Goal: Task Accomplishment & Management: Complete application form

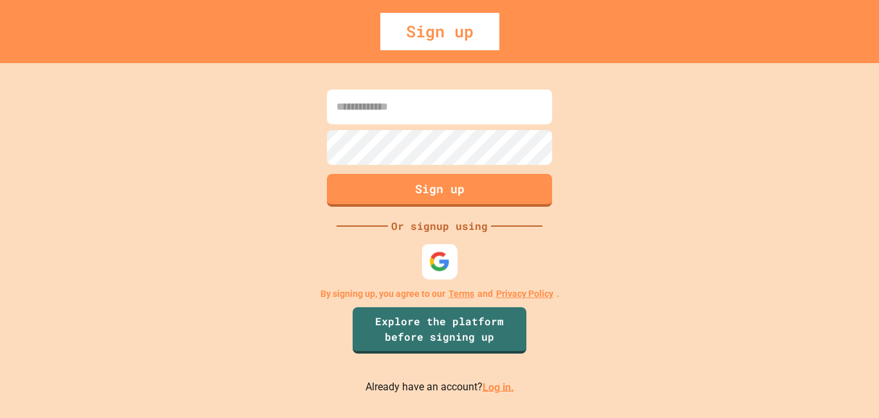
click at [427, 262] on div at bounding box center [439, 260] width 35 height 35
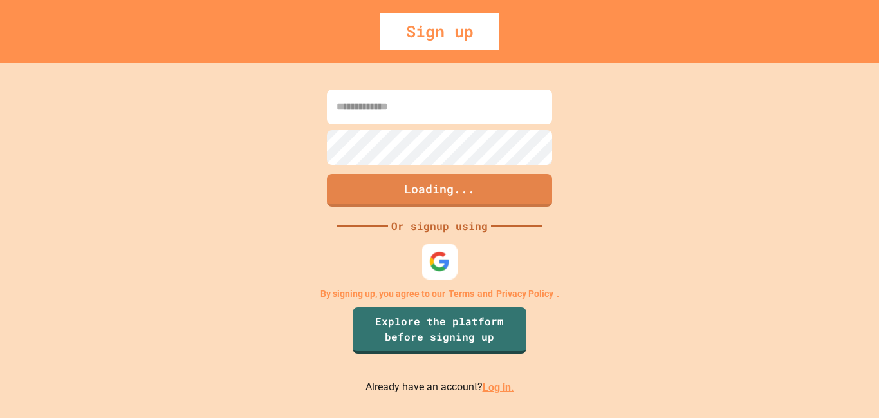
click at [445, 271] on img at bounding box center [439, 260] width 21 height 21
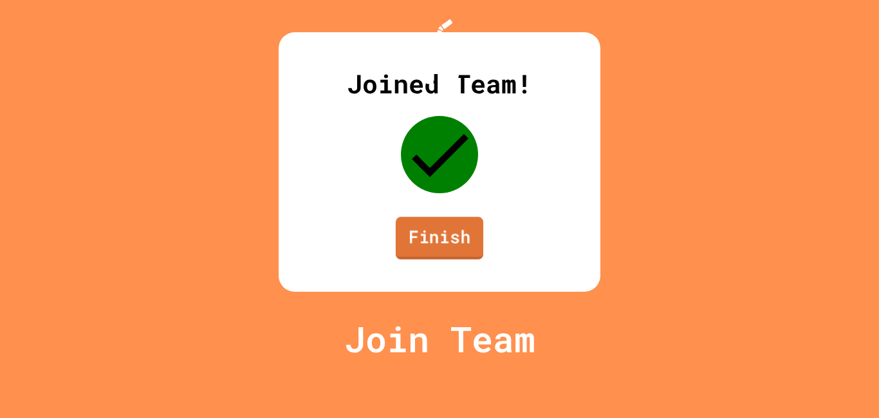
click at [459, 259] on link "Finish" at bounding box center [440, 238] width 88 height 42
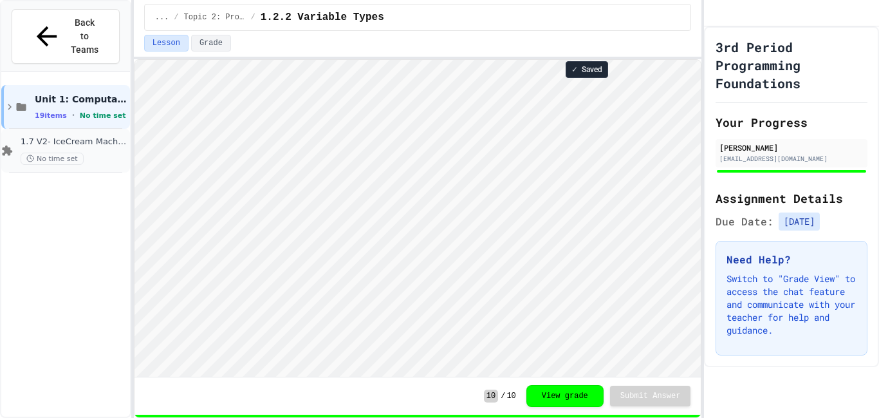
scroll to position [1, 0]
click at [74, 93] on span "Unit 1: Computational Thinking & Problem Solving" at bounding box center [81, 99] width 93 height 12
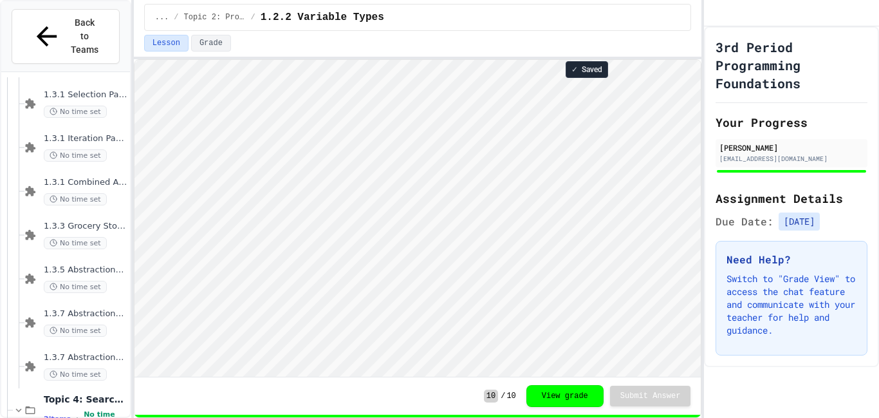
scroll to position [748, 0]
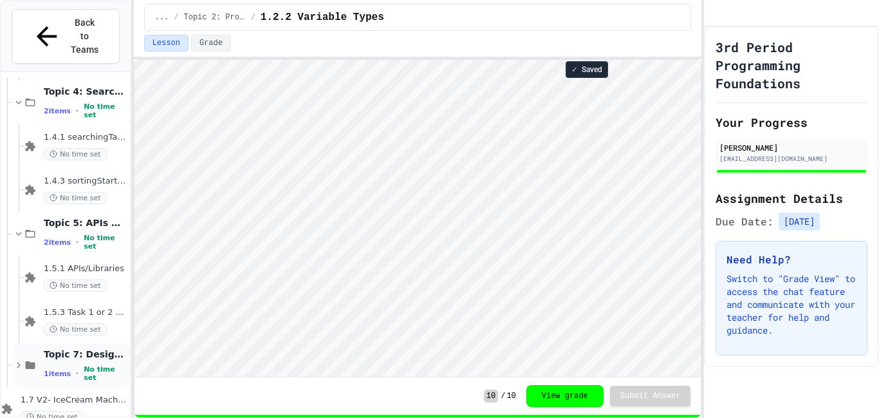
click at [98, 348] on span "Topic 7: Designing & Simulating Solutions" at bounding box center [86, 354] width 84 height 12
click at [102, 394] on span "1.7 V1- Ice Cream Machine" at bounding box center [86, 399] width 84 height 11
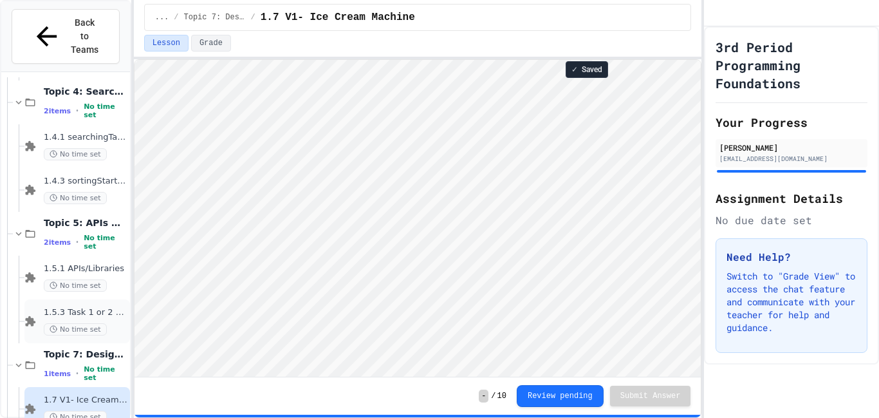
scroll to position [792, 0]
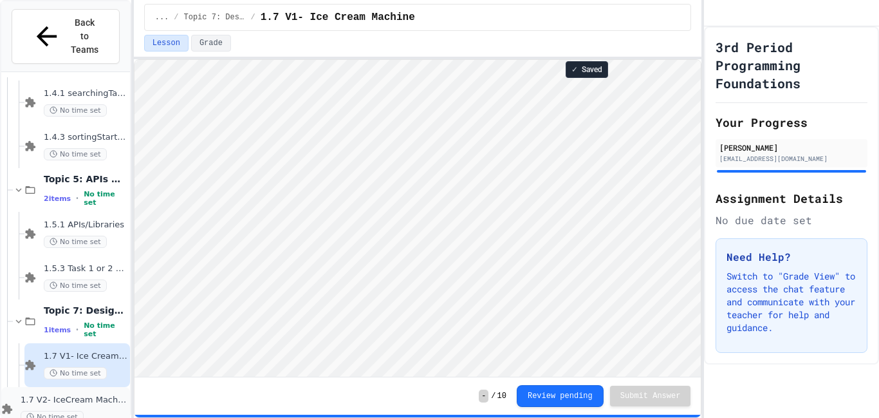
click at [109, 411] on div "No time set" at bounding box center [74, 417] width 107 height 12
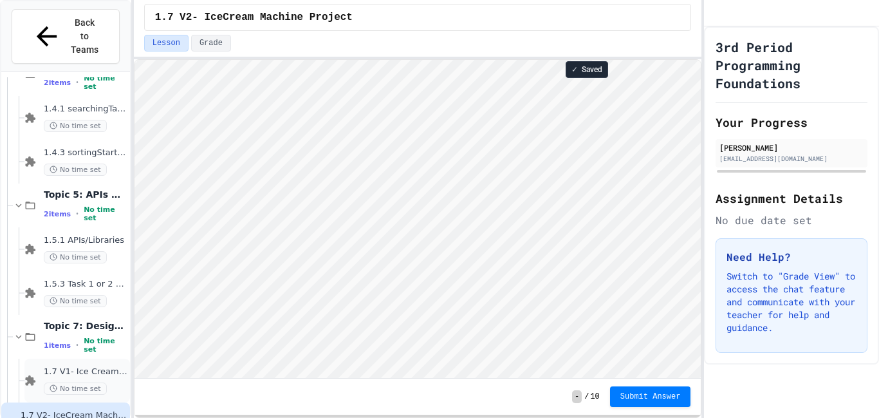
click at [111, 382] on div "No time set" at bounding box center [86, 388] width 84 height 12
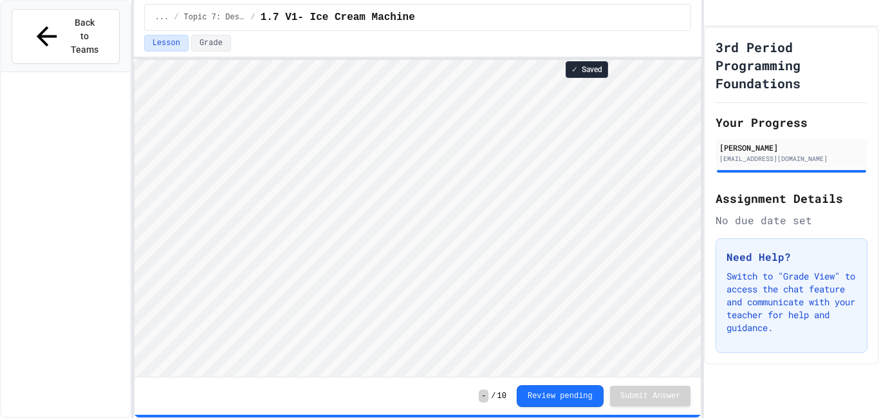
scroll to position [792, 0]
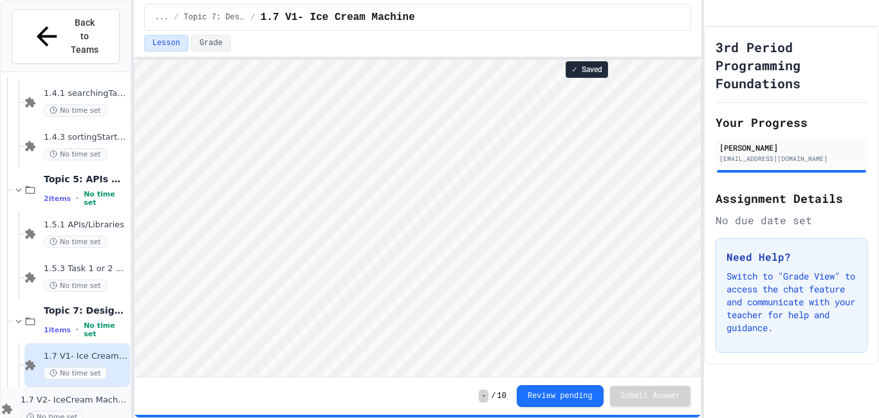
click at [77, 394] on span "1.7 V2- IceCream Machine Project" at bounding box center [74, 399] width 107 height 11
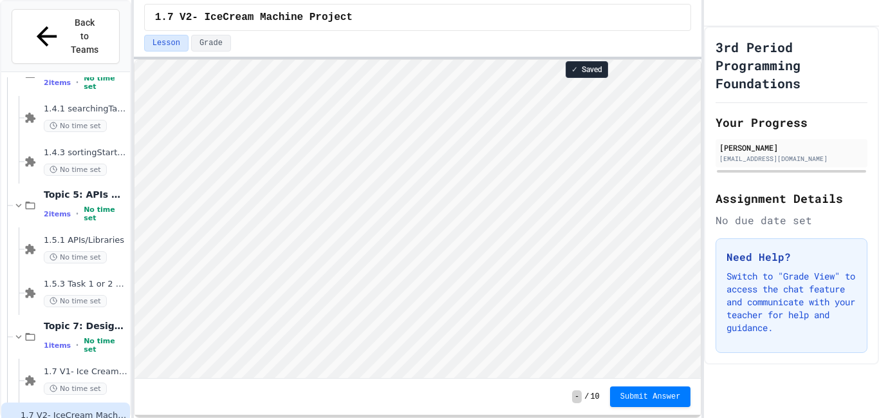
scroll to position [1, 0]
click at [83, 337] on div "1 items • No time set" at bounding box center [86, 345] width 84 height 17
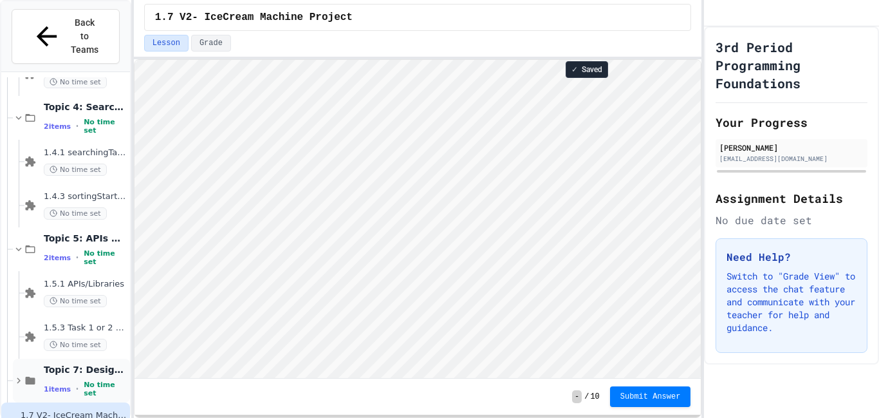
scroll to position [748, 0]
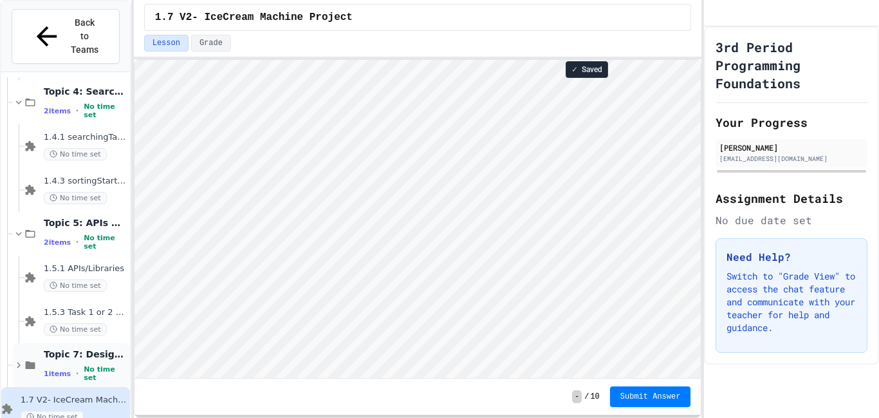
click at [20, 359] on icon at bounding box center [19, 365] width 12 height 12
click at [54, 394] on span "1.7 V1- Ice Cream Machine" at bounding box center [86, 399] width 84 height 11
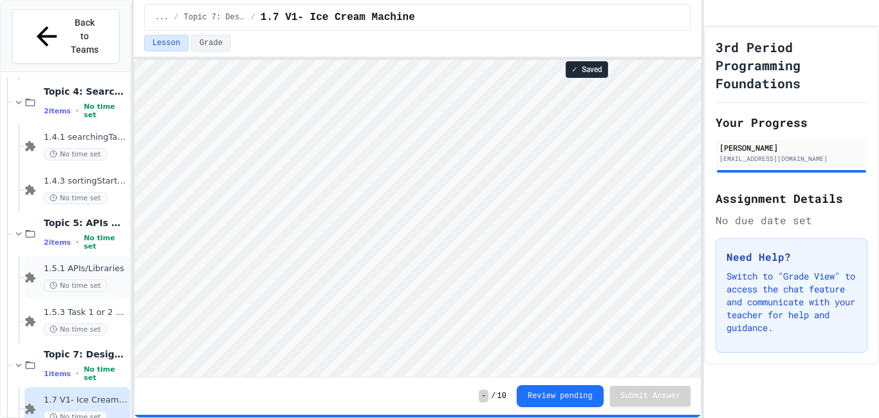
scroll to position [792, 0]
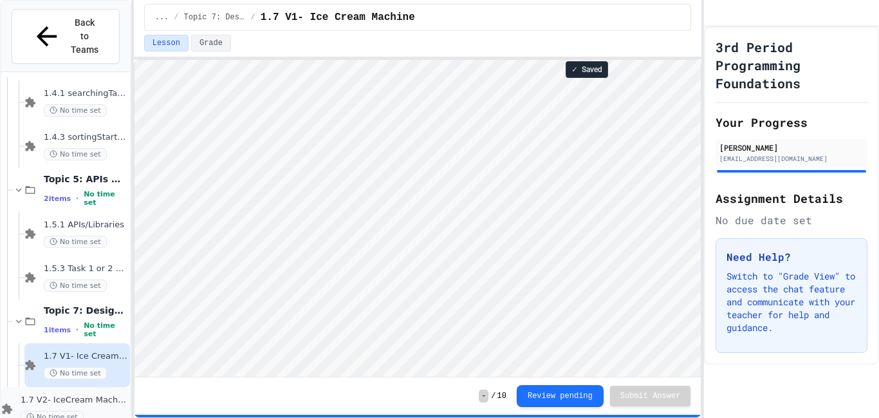
click at [51, 394] on span "1.7 V2- IceCream Machine Project" at bounding box center [74, 399] width 107 height 11
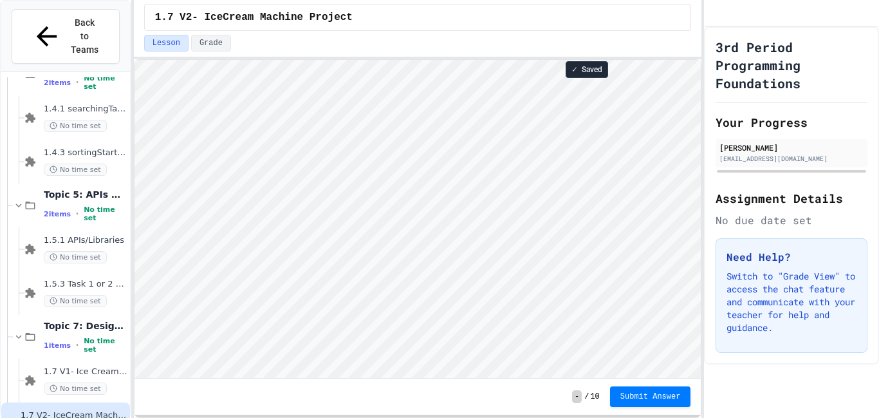
scroll to position [1, 0]
click at [96, 366] on span "1.7 V1- Ice Cream Machine" at bounding box center [86, 371] width 84 height 11
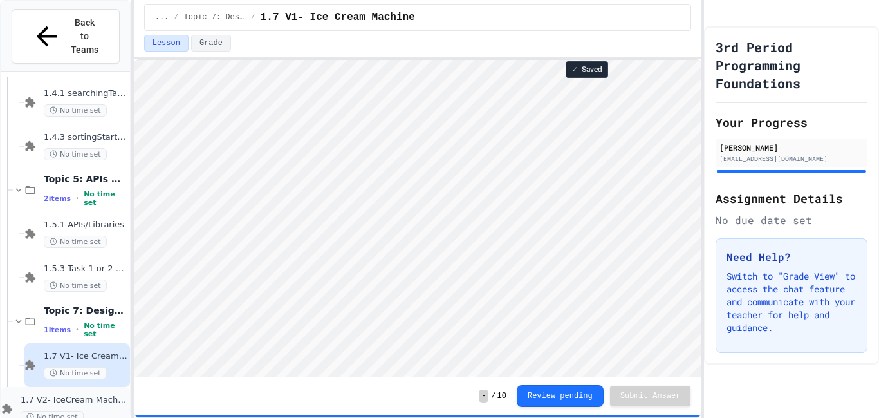
click at [72, 394] on span "1.7 V2- IceCream Machine Project" at bounding box center [74, 399] width 107 height 11
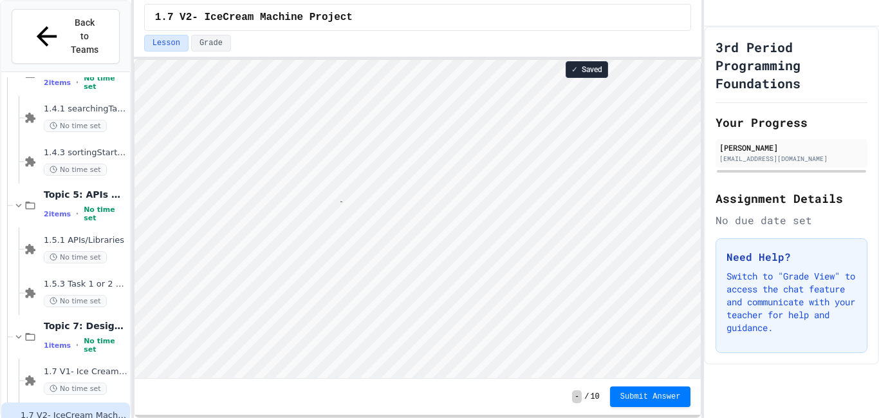
scroll to position [1, 21]
type textarea "*****"
type textarea "*"
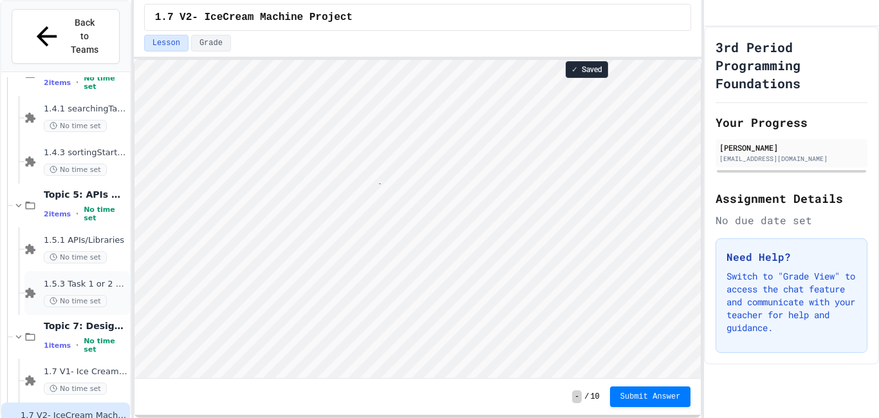
type textarea "**"
type textarea "*********"
type textarea "*"
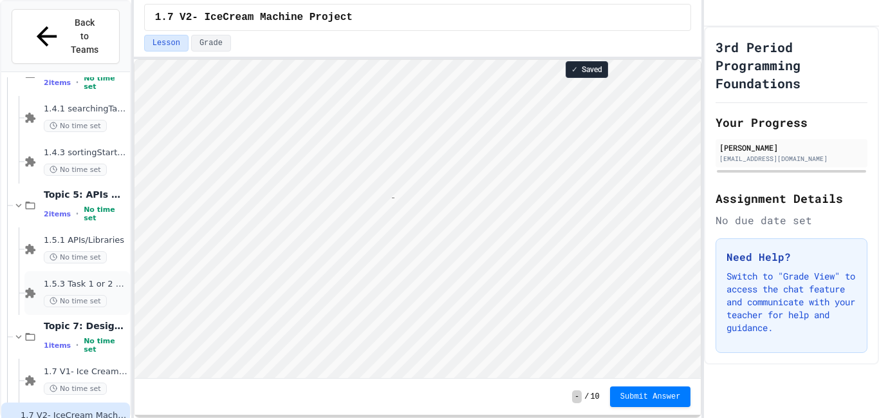
scroll to position [1, 6]
type textarea "**"
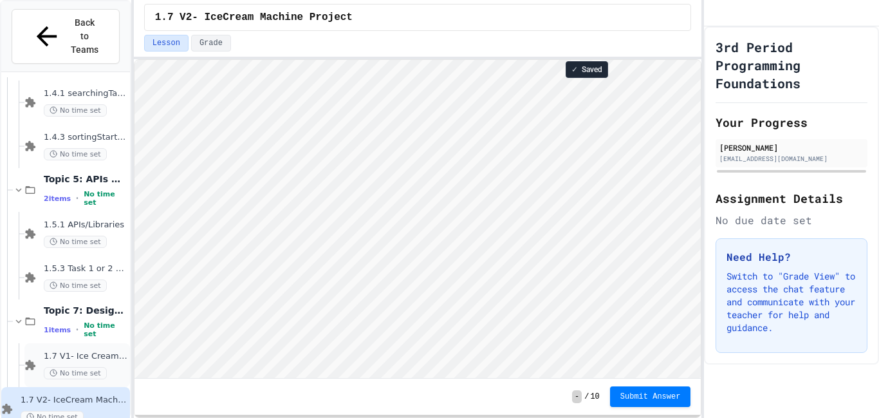
click at [97, 351] on div "1.7 V1- Ice Cream Machine No time set" at bounding box center [86, 365] width 84 height 28
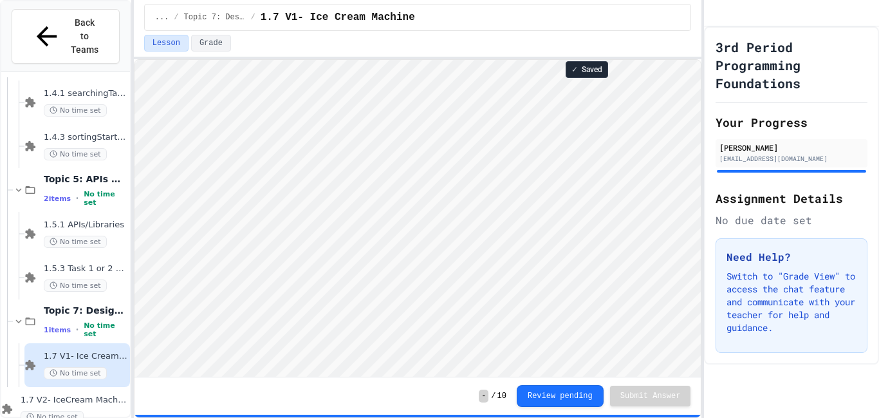
scroll to position [1, 0]
type textarea "********"
click at [97, 394] on span "1.7 V2- IceCream Machine Project" at bounding box center [74, 399] width 107 height 11
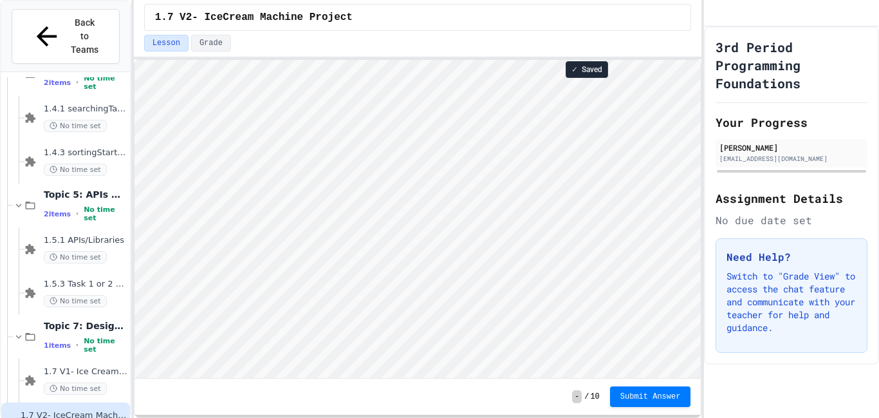
scroll to position [1, 0]
click at [617, 394] on button "Submit Answer" at bounding box center [650, 395] width 81 height 21
